Goal: Navigation & Orientation: Go to known website

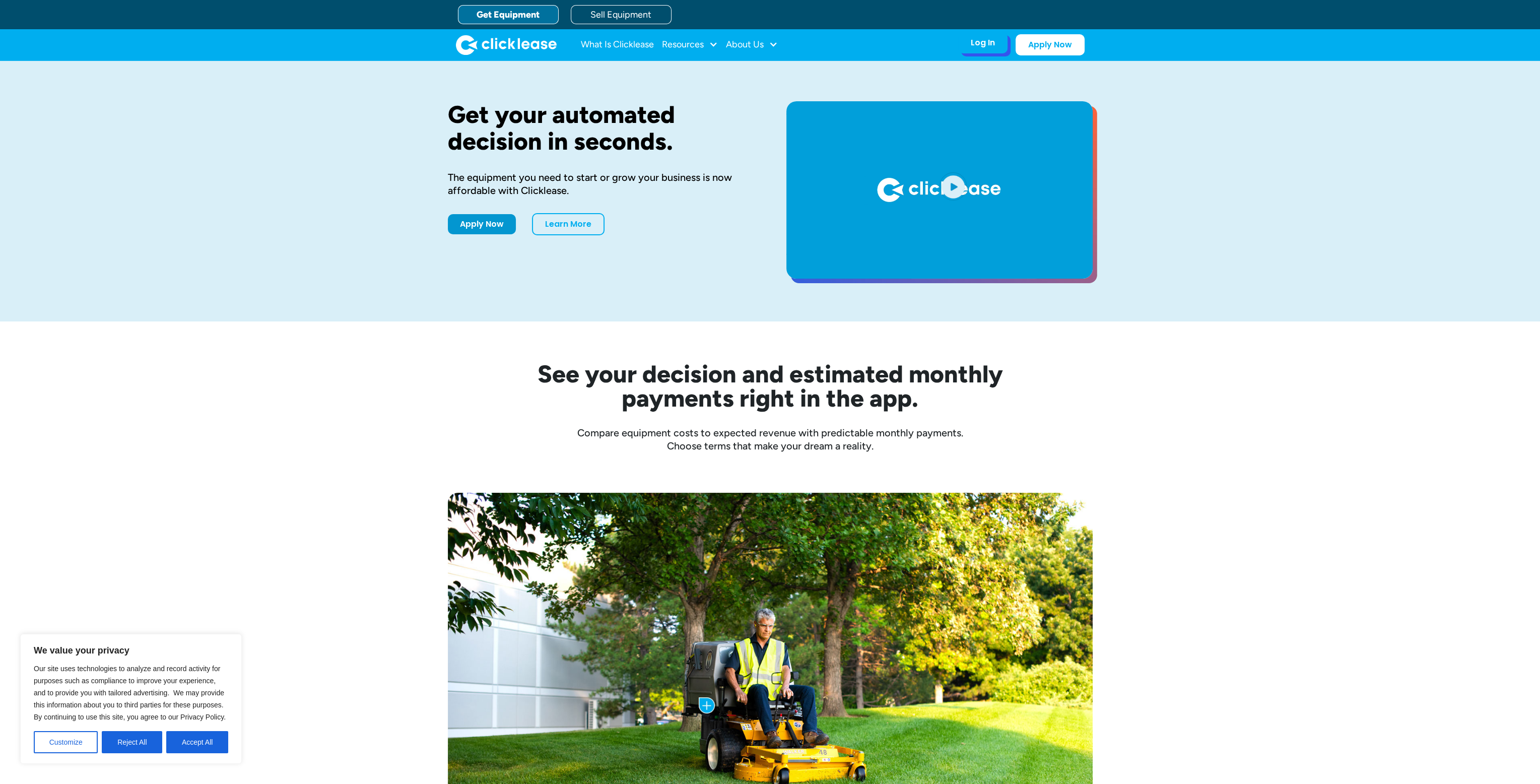
click at [983, 50] on div "Log In Account login I use Clicklease to get my equipment Partner Portal I offe…" at bounding box center [983, 43] width 49 height 22
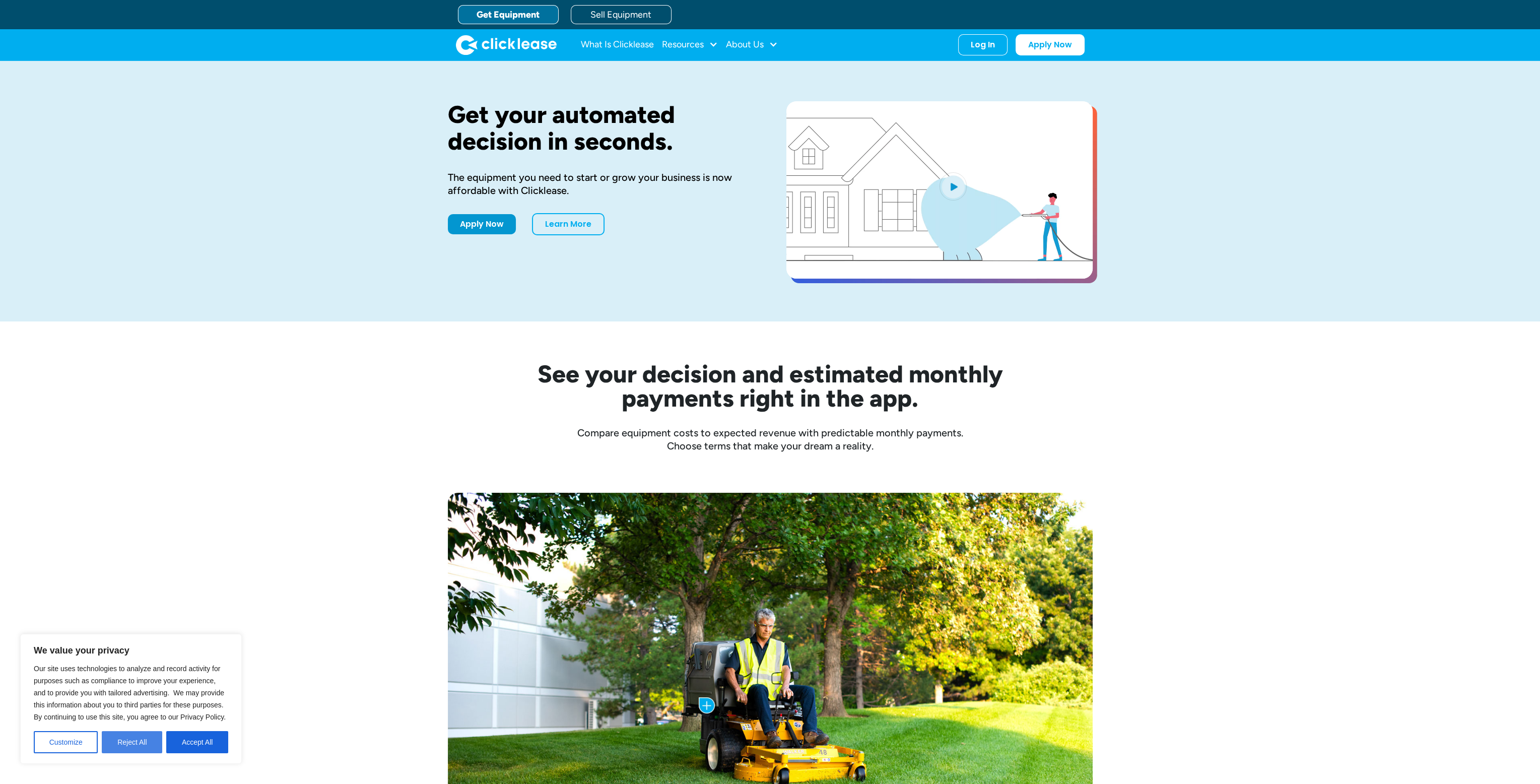
click at [158, 745] on button "Reject All" at bounding box center [132, 742] width 61 height 23
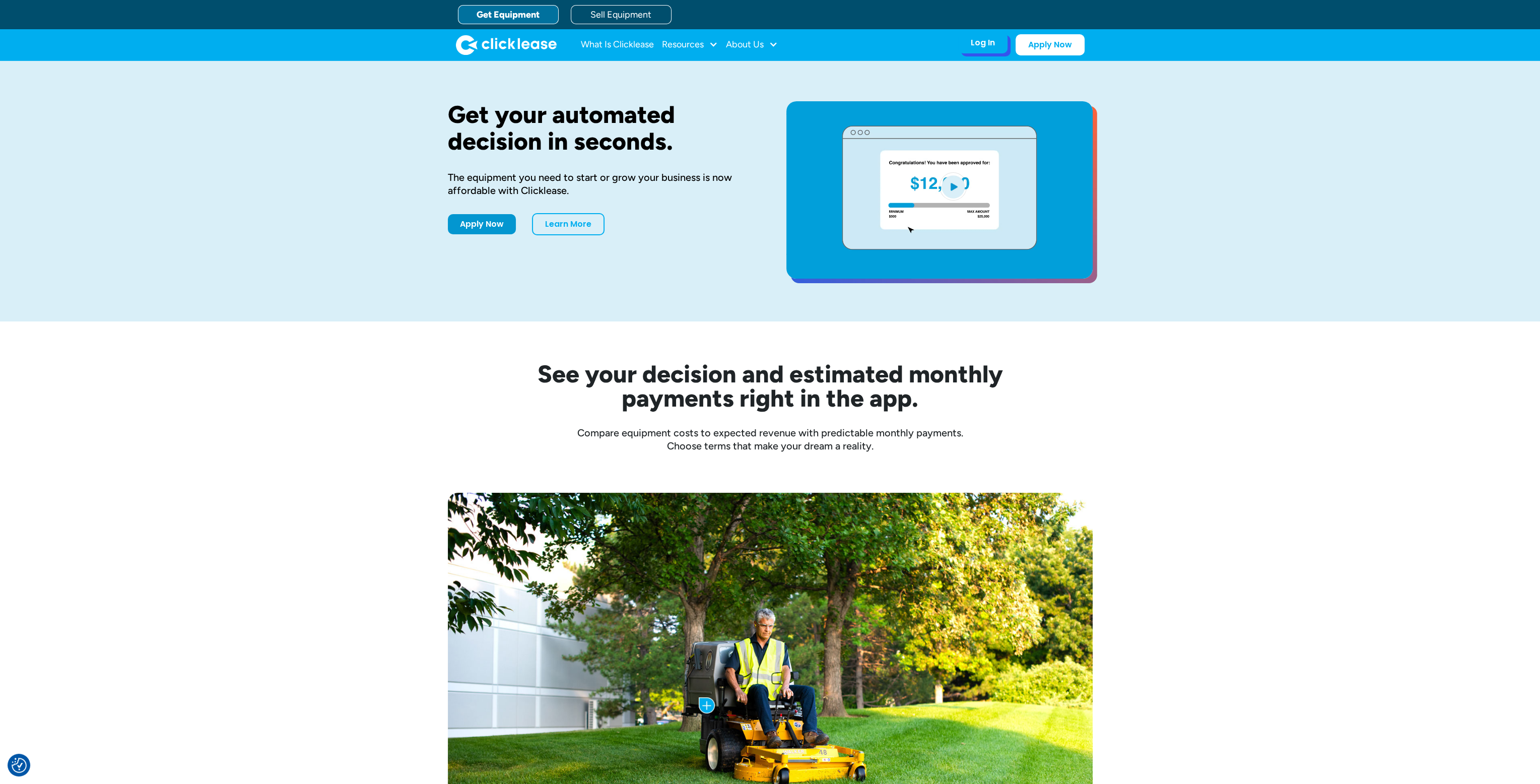
click at [990, 50] on div "Log In Account login I use Clicklease to get my equipment Partner Portal I offe…" at bounding box center [983, 43] width 49 height 22
click at [542, 43] on img "home" at bounding box center [506, 44] width 101 height 21
